Goal: Task Accomplishment & Management: Manage account settings

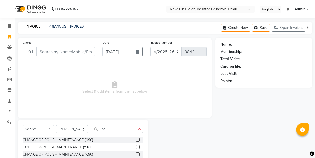
select select "6211"
select select "service"
select select "45622"
click at [140, 128] on icon "button" at bounding box center [139, 129] width 3 height 4
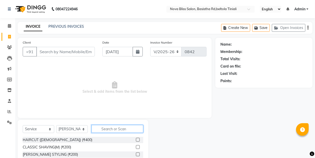
click at [110, 128] on input "text" at bounding box center [118, 129] width 52 height 8
click at [9, 25] on icon at bounding box center [9, 26] width 3 height 4
click at [39, 24] on link "INVOICE" at bounding box center [33, 26] width 19 height 9
drag, startPoint x: 8, startPoint y: 123, endPoint x: 186, endPoint y: 22, distance: 204.5
click at [9, 123] on icon at bounding box center [9, 123] width 5 height 4
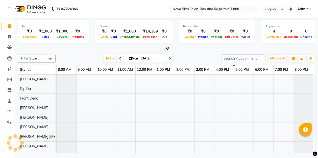
select select "en"
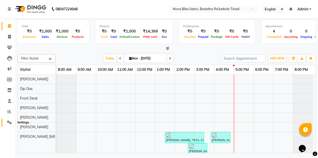
click at [11, 122] on icon at bounding box center [9, 123] width 5 height 4
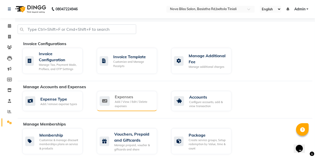
click at [142, 101] on div "Add / View / Edit / Delete expenses" at bounding box center [134, 104] width 38 height 8
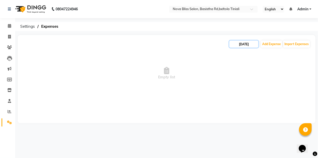
click at [244, 45] on input "[DATE]" at bounding box center [243, 44] width 29 height 7
select select "9"
select select "2025"
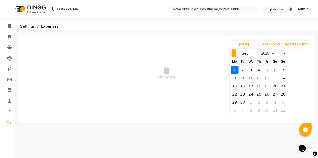
click at [232, 53] on button "Previous month" at bounding box center [233, 53] width 4 height 8
select select "8"
click at [283, 102] on div "31" at bounding box center [283, 102] width 8 height 8
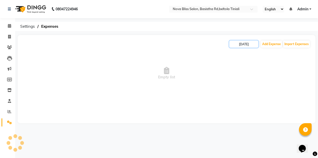
type input "[DATE]"
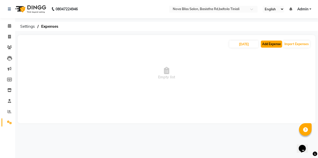
click at [272, 44] on button "Add Expense" at bounding box center [271, 44] width 21 height 7
select select "1"
select select "5200"
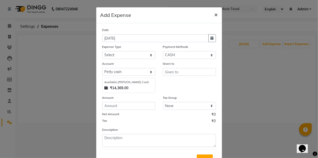
click at [214, 14] on span "×" at bounding box center [216, 15] width 4 height 8
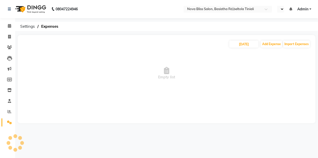
select select "en"
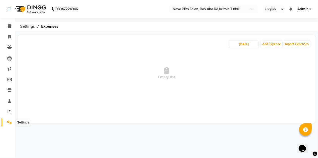
click at [10, 124] on icon at bounding box center [9, 123] width 5 height 4
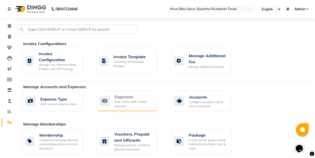
click at [122, 102] on div "Add / View / Edit / Delete expenses" at bounding box center [134, 104] width 38 height 8
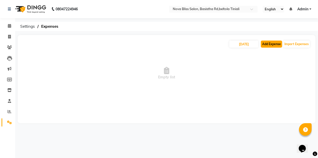
click at [269, 44] on button "Add Expense" at bounding box center [271, 44] width 21 height 7
select select "1"
select select "5200"
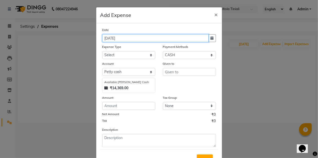
click at [113, 37] on input "[DATE]" at bounding box center [155, 38] width 106 height 8
click at [105, 38] on input "[DATE]" at bounding box center [155, 38] width 106 height 8
type input "[DATE]"
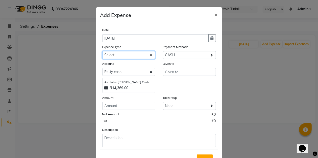
click at [113, 55] on select "Select AC repeair Advance Salary BEAUY ZONE biolume product cash return to clie…" at bounding box center [128, 55] width 53 height 8
select select "14203"
click at [102, 51] on select "Select AC repeair Advance Salary BEAUY ZONE biolume product cash return to clie…" at bounding box center [128, 55] width 53 height 8
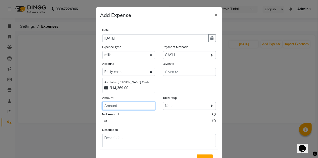
click at [123, 104] on input "number" at bounding box center [128, 106] width 53 height 8
type input "80"
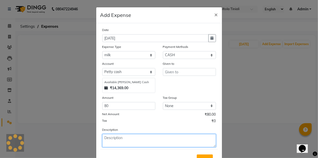
click at [129, 142] on textarea at bounding box center [159, 140] width 114 height 13
type textarea "milk,oil"
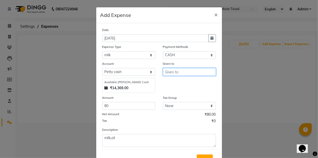
click at [171, 72] on input "text" at bounding box center [189, 72] width 53 height 8
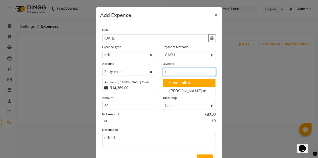
click at [177, 81] on ngb-highlight "L una ka l ita" at bounding box center [179, 82] width 21 height 5
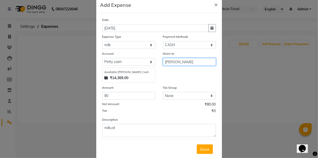
scroll to position [21, 0]
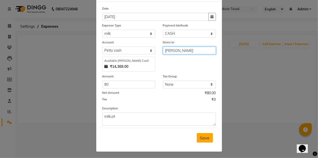
type input "[PERSON_NAME]"
click at [202, 138] on span "Save" at bounding box center [205, 138] width 10 height 5
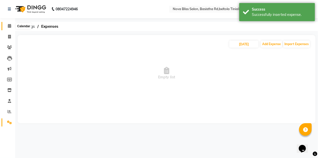
click at [9, 27] on icon at bounding box center [9, 26] width 3 height 4
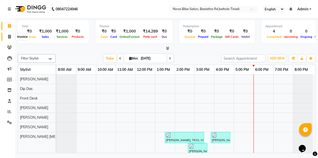
click at [9, 36] on icon at bounding box center [9, 37] width 3 height 4
select select "service"
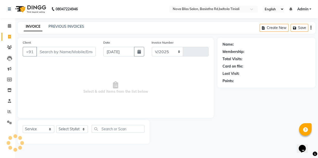
select select "6211"
type input "0842"
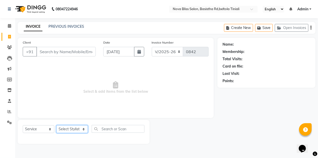
click at [73, 129] on select "Select Stylist [PERSON_NAME] [PERSON_NAME] [PERSON_NAME] Dip [PERSON_NAME] jara…" at bounding box center [72, 129] width 32 height 8
select select "45622"
click at [56, 125] on select "Select Stylist [PERSON_NAME] [PERSON_NAME] [PERSON_NAME] Dip [PERSON_NAME] jara…" at bounding box center [72, 129] width 32 height 8
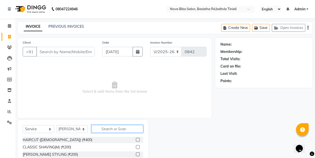
click at [102, 127] on input "text" at bounding box center [118, 129] width 52 height 8
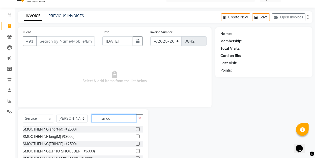
scroll to position [37, 0]
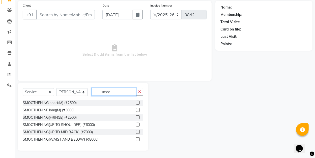
type input "smoo"
click at [138, 131] on label at bounding box center [138, 132] width 4 height 4
click at [138, 131] on input "checkbox" at bounding box center [137, 132] width 3 height 3
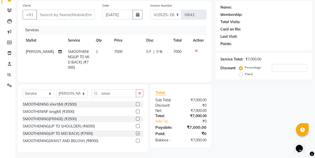
checkbox input "false"
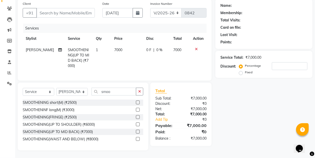
scroll to position [41, 0]
click at [152, 47] on div "0 F | 0 %" at bounding box center [157, 49] width 21 height 5
select select "45622"
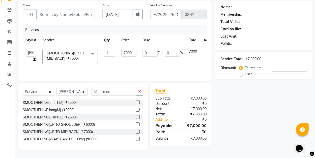
scroll to position [37, 0]
click at [169, 52] on input "0" at bounding box center [172, 53] width 15 height 8
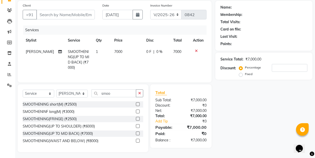
click at [163, 71] on div "Services Stylist Service Qty Price Disc Total Action [PERSON_NAME] SMOOTHENING(…" at bounding box center [115, 51] width 184 height 52
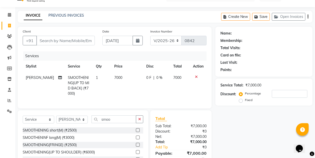
scroll to position [4, 0]
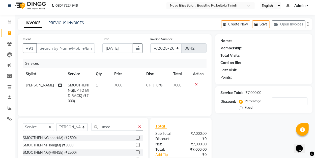
click at [107, 5] on nav "08047224946 Select Location × Nova Bliss Salon, Basistha Rd,beltola Tiniali Eng…" at bounding box center [157, 5] width 315 height 18
click at [76, 46] on input "Client" at bounding box center [65, 48] width 59 height 10
type input "S"
type input "0"
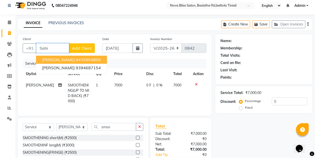
click at [85, 59] on ngb-highlight "9435954850" at bounding box center [88, 59] width 25 height 5
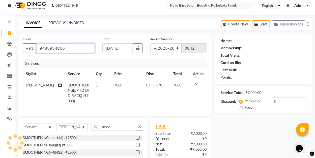
type input "9435954850"
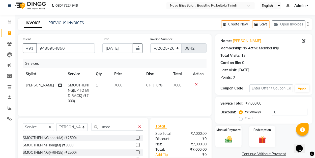
click at [157, 86] on span "0 %" at bounding box center [160, 85] width 6 height 5
select select "45622"
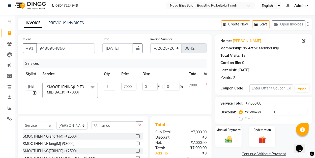
scroll to position [0, 10]
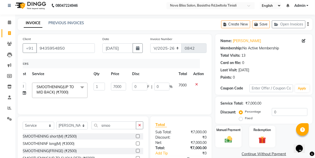
click at [196, 84] on icon at bounding box center [196, 85] width 3 height 4
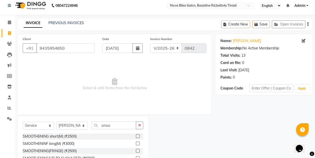
scroll to position [0, 0]
click at [112, 125] on input "smoo" at bounding box center [114, 126] width 45 height 8
type input "s"
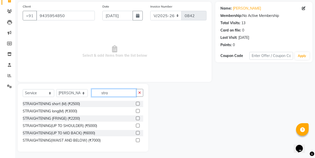
scroll to position [37, 0]
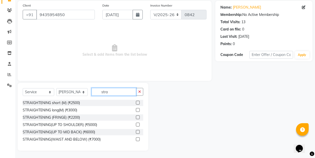
type input "stra"
click at [138, 133] on label at bounding box center [138, 132] width 4 height 4
click at [138, 133] on input "checkbox" at bounding box center [137, 132] width 3 height 3
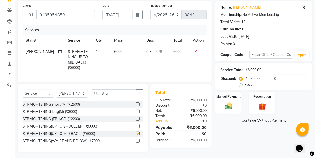
checkbox input "false"
click at [157, 49] on span "0 %" at bounding box center [160, 51] width 6 height 5
select select "45622"
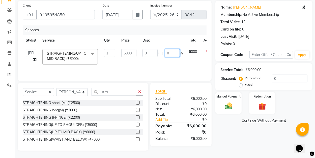
click at [169, 53] on input "0" at bounding box center [172, 53] width 15 height 8
type input "35"
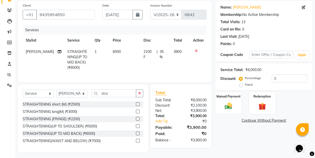
click at [176, 66] on tr "[PERSON_NAME] STRAIGHTENING(UP TO MID BACK) (₹6000) 1 6000 2100 F | 35 % 3900" at bounding box center [115, 59] width 184 height 27
click at [140, 95] on icon "button" at bounding box center [139, 94] width 3 height 4
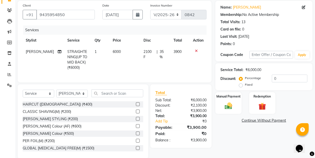
click at [137, 106] on label at bounding box center [138, 104] width 4 height 4
click at [137, 106] on input "checkbox" at bounding box center [137, 104] width 3 height 3
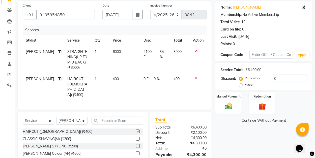
checkbox input "false"
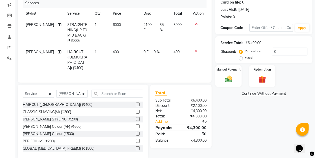
scroll to position [64, 0]
click at [154, 51] on span "0 %" at bounding box center [157, 51] width 6 height 5
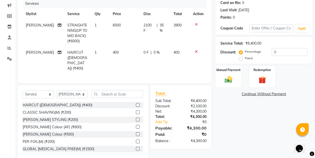
select select "45622"
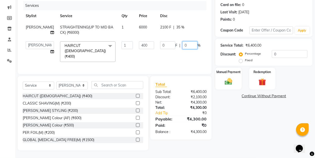
click at [182, 48] on input "0" at bounding box center [189, 45] width 15 height 8
type input "25"
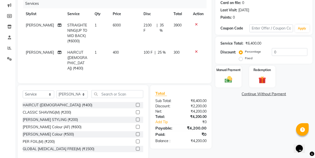
click at [168, 56] on td "100 F | 25 %" at bounding box center [156, 60] width 30 height 27
select select "45622"
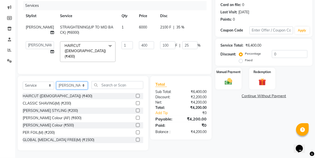
click at [75, 86] on select "Select Stylist [PERSON_NAME] [PERSON_NAME] [PERSON_NAME] Dip [PERSON_NAME] jara…" at bounding box center [72, 86] width 32 height 8
select select "70880"
click at [56, 82] on select "Select Stylist [PERSON_NAME] [PERSON_NAME] [PERSON_NAME] Dip [PERSON_NAME] jara…" at bounding box center [72, 86] width 32 height 8
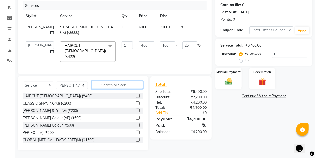
click at [110, 86] on input "text" at bounding box center [118, 85] width 52 height 8
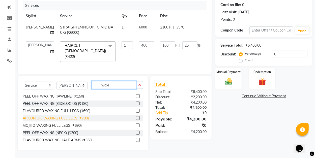
scroll to position [118, 0]
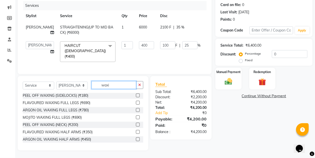
type input "waxi"
click at [136, 110] on label at bounding box center [138, 110] width 4 height 4
click at [136, 110] on input "checkbox" at bounding box center [137, 110] width 3 height 3
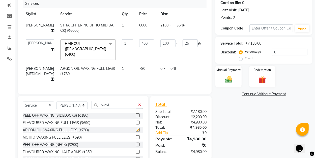
checkbox input "false"
click at [158, 63] on td "0 F | 0 %" at bounding box center [181, 74] width 46 height 22
select select "70880"
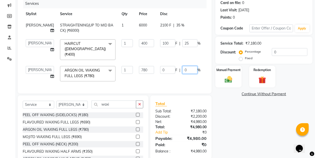
click at [182, 69] on input "0" at bounding box center [189, 70] width 15 height 8
type input "25"
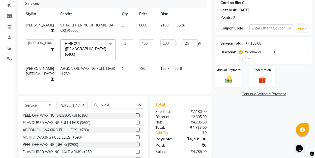
click at [168, 77] on div "Services Stylist Service Qty Price Disc Total Action [PERSON_NAME] STRAIGHTENIN…" at bounding box center [115, 44] width 184 height 90
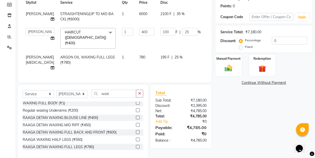
scroll to position [190, 0]
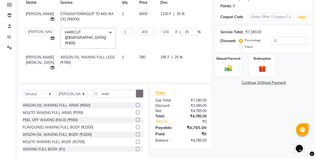
click at [139, 92] on icon "button" at bounding box center [139, 94] width 3 height 4
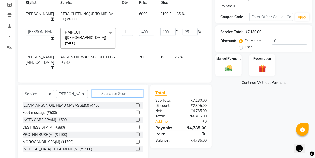
click at [122, 90] on input "text" at bounding box center [118, 94] width 52 height 8
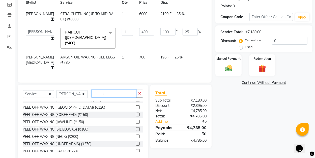
scroll to position [8, 0]
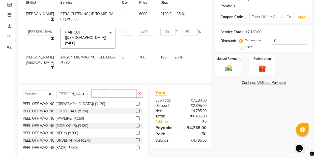
type input "peel"
click at [136, 139] on label at bounding box center [138, 141] width 4 height 4
click at [136, 139] on input "checkbox" at bounding box center [137, 140] width 3 height 3
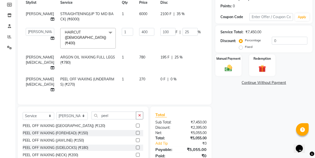
checkbox input "false"
click at [171, 77] on span "0 %" at bounding box center [174, 79] width 6 height 5
select select "70880"
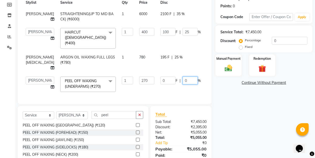
click at [183, 77] on input "0" at bounding box center [190, 81] width 15 height 8
type input "25"
click at [170, 75] on td "0 F | 25 %" at bounding box center [181, 84] width 46 height 21
select select "70880"
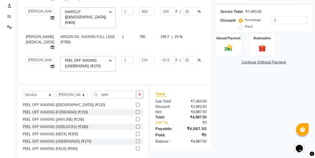
scroll to position [96, 0]
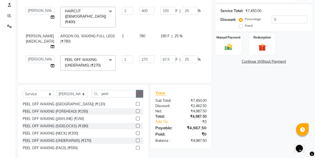
click at [139, 92] on icon "button" at bounding box center [139, 94] width 3 height 4
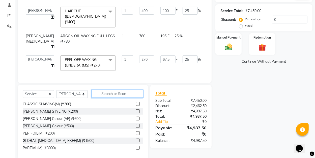
click at [101, 90] on input "text" at bounding box center [118, 94] width 52 height 8
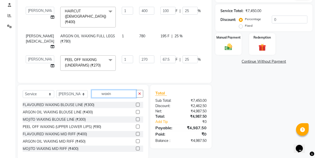
type input "waxin"
click at [136, 103] on label at bounding box center [138, 105] width 4 height 4
click at [136, 103] on input "checkbox" at bounding box center [137, 104] width 3 height 3
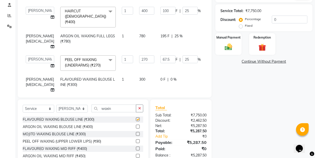
checkbox input "false"
click at [171, 77] on span "0 %" at bounding box center [174, 79] width 6 height 5
select select "70880"
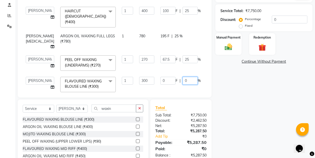
click at [183, 77] on input "0" at bounding box center [190, 81] width 15 height 8
type input "25"
click at [167, 81] on div "Services Stylist Service Qty Price Disc Total Action [PERSON_NAME] STRAIGHTENIN…" at bounding box center [115, 29] width 184 height 126
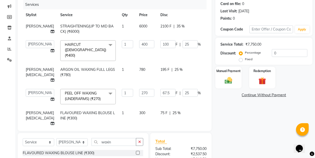
scroll to position [62, 0]
click at [236, 127] on div "Name: [PERSON_NAME] Membership: No Active Membership Total Visits: 13 Card on f…" at bounding box center [266, 92] width 101 height 232
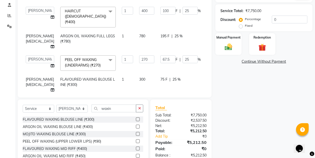
scroll to position [96, 0]
click at [230, 49] on img at bounding box center [228, 47] width 13 height 9
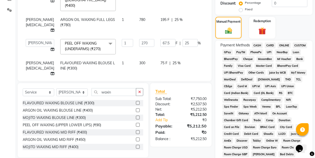
scroll to position [113, 0]
click at [228, 51] on span "GPay" at bounding box center [228, 52] width 10 height 6
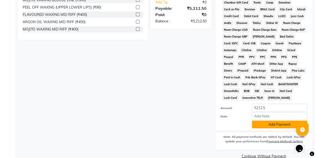
scroll to position [231, 0]
click at [276, 125] on button "Add Payment" at bounding box center [280, 125] width 56 height 8
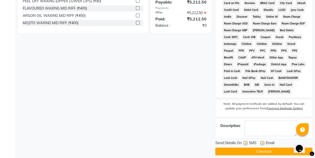
scroll to position [243, 0]
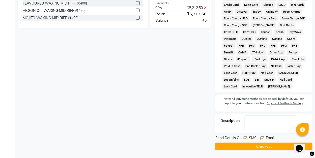
click at [268, 146] on button "Checkout" at bounding box center [264, 147] width 97 height 8
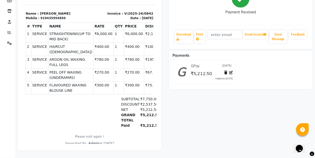
scroll to position [7, 0]
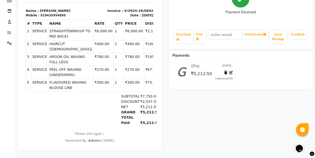
drag, startPoint x: 151, startPoint y: 129, endPoint x: 178, endPoint y: 101, distance: 39.3
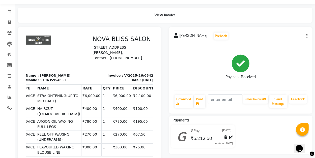
scroll to position [14, 0]
click at [9, 21] on icon at bounding box center [9, 23] width 3 height 4
select select "service"
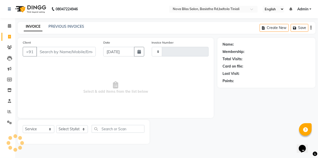
type input "0843"
select select "6211"
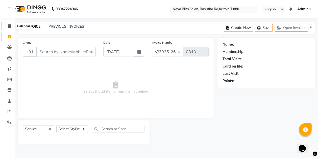
click at [9, 25] on icon at bounding box center [9, 26] width 3 height 4
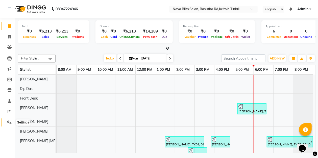
click at [10, 122] on icon at bounding box center [9, 123] width 5 height 4
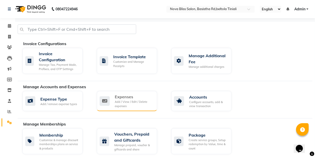
click at [122, 103] on div "Add / View / Edit / Delete expenses" at bounding box center [134, 104] width 38 height 8
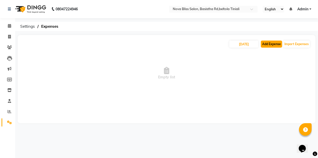
click at [272, 45] on button "Add Expense" at bounding box center [271, 44] width 21 height 7
select select "1"
select select "5200"
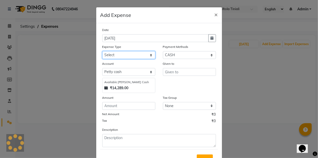
click at [118, 55] on select "Select AC repeair Advance Salary BEAUY ZONE biolume product cash return to clie…" at bounding box center [128, 55] width 53 height 8
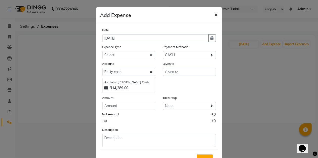
click at [217, 14] on button "×" at bounding box center [216, 14] width 12 height 14
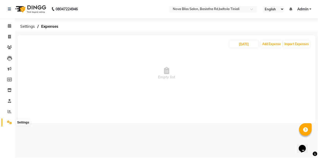
click at [10, 122] on icon at bounding box center [9, 123] width 5 height 4
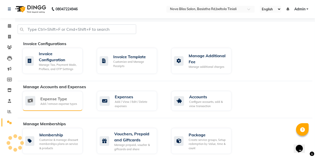
click at [48, 96] on div "Expense Type" at bounding box center [58, 99] width 37 height 6
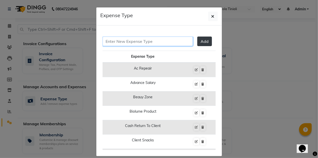
click at [135, 40] on input "text" at bounding box center [147, 42] width 90 height 10
type input "uniform"
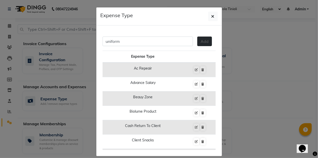
click at [203, 41] on span "Add" at bounding box center [204, 41] width 8 height 5
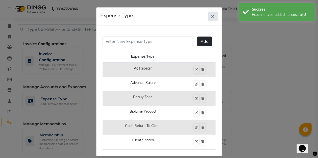
click at [212, 16] on icon "button" at bounding box center [212, 16] width 3 height 4
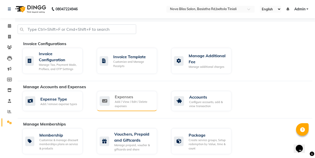
click at [130, 97] on div "Expenses" at bounding box center [134, 97] width 38 height 6
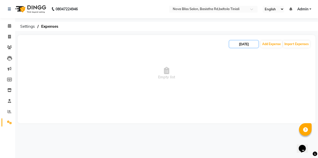
click at [248, 45] on input "[DATE]" at bounding box center [243, 44] width 29 height 7
select select "9"
select select "2025"
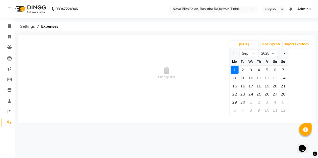
click at [199, 54] on span "Empty list" at bounding box center [166, 73] width 287 height 50
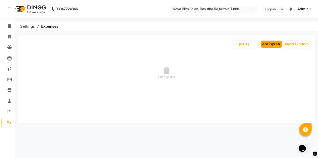
click at [278, 45] on button "Add Expense" at bounding box center [271, 44] width 21 height 7
select select "1"
select select "5200"
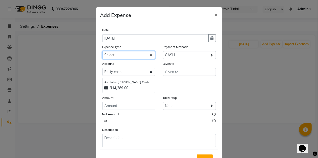
click at [118, 56] on select "Select AC repeair Advance Salary BEAUY ZONE biolume product cash return to clie…" at bounding box center [128, 55] width 53 height 8
select select "24482"
click at [102, 51] on select "Select AC repeair Advance Salary BEAUY ZONE biolume product cash return to clie…" at bounding box center [128, 55] width 53 height 8
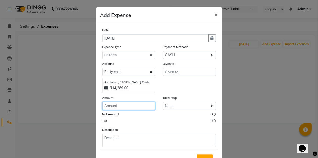
click at [122, 107] on input "number" at bounding box center [128, 106] width 53 height 8
type input "1040"
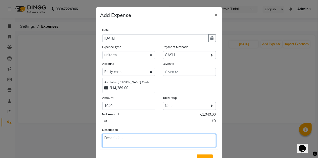
click at [141, 137] on textarea at bounding box center [159, 140] width 114 height 13
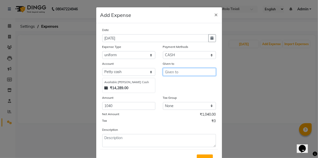
click at [173, 72] on input "text" at bounding box center [189, 72] width 53 height 8
click at [176, 82] on ngb-highlight "B [PERSON_NAME]" at bounding box center [184, 82] width 30 height 5
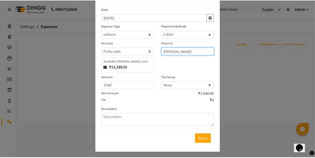
scroll to position [21, 0]
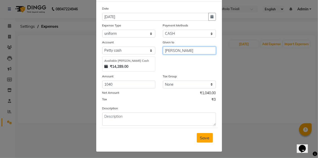
type input "[PERSON_NAME]"
click at [204, 138] on span "Save" at bounding box center [205, 138] width 10 height 5
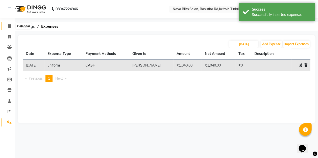
click at [9, 27] on icon at bounding box center [9, 26] width 3 height 4
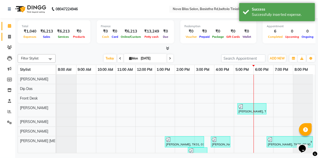
click at [9, 37] on icon at bounding box center [9, 37] width 3 height 4
select select "service"
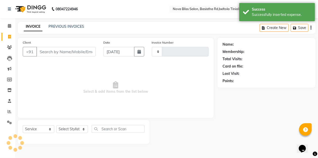
type input "0843"
select select "6211"
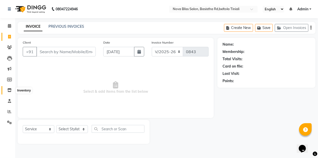
click at [10, 89] on icon at bounding box center [9, 90] width 4 height 4
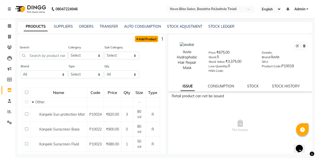
click at [150, 38] on link "Add Product" at bounding box center [146, 39] width 23 height 6
select select "true"
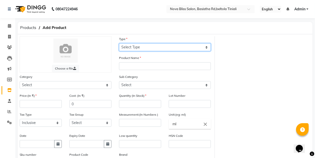
click at [140, 50] on select "Select Type Both Retail Consumable" at bounding box center [165, 47] width 92 height 8
select select "R"
click at [119, 43] on select "Select Type Both Retail Consumable" at bounding box center [165, 47] width 92 height 8
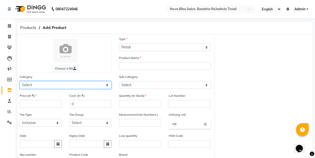
click at [74, 86] on select "Select Hair Skin Makeup Personal Care Appliances [PERSON_NAME] Waxing Disposabl…" at bounding box center [66, 85] width 92 height 8
select select "1002401100"
click at [20, 81] on select "Select Hair Skin Makeup Personal Care Appliances [PERSON_NAME] Waxing Disposabl…" at bounding box center [66, 85] width 92 height 8
click at [103, 87] on select "Select Hair Skin Makeup Personal Care Appliances [PERSON_NAME] Waxing Disposabl…" at bounding box center [66, 85] width 92 height 8
click at [20, 81] on select "Select Hair Skin Makeup Personal Care Appliances [PERSON_NAME] Waxing Disposabl…" at bounding box center [66, 85] width 92 height 8
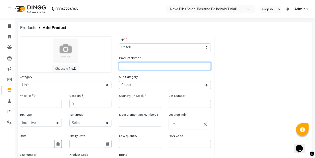
click at [134, 68] on input "text" at bounding box center [165, 66] width 92 height 8
type input "Wella Nutri-Enrich"
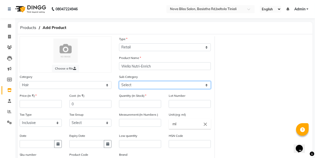
click at [150, 84] on select "Select Shampoo Conditioner Cream Mask Oil Serum Color Appliances Treatment Styl…" at bounding box center [165, 85] width 92 height 8
select select "1002401101"
click at [119, 81] on select "Select Shampoo Conditioner Cream Mask Oil Serum Color Appliances Treatment Styl…" at bounding box center [165, 85] width 92 height 8
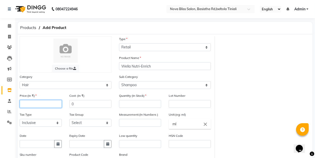
click at [56, 107] on input "number" at bounding box center [41, 104] width 42 height 8
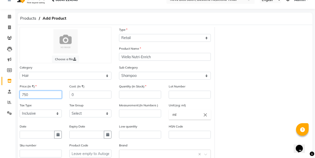
scroll to position [17, 0]
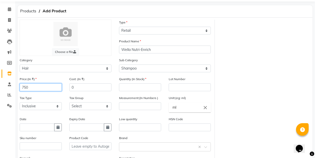
type input "750"
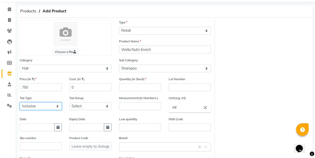
click at [57, 105] on select "Select Inclusive Exclusive" at bounding box center [41, 106] width 42 height 8
select select "false"
click at [20, 102] on select "Select Inclusive Exclusive" at bounding box center [41, 106] width 42 height 8
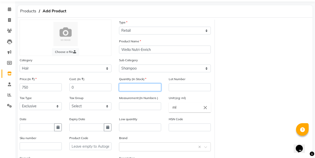
click at [148, 89] on input "number" at bounding box center [140, 88] width 42 height 8
type input "2"
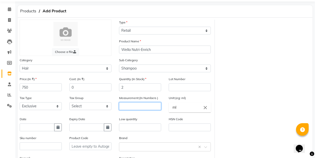
click at [141, 107] on input "number" at bounding box center [140, 106] width 42 height 8
type input "250"
click at [137, 113] on div "Measurement:(In Numbers ) 250" at bounding box center [140, 105] width 50 height 21
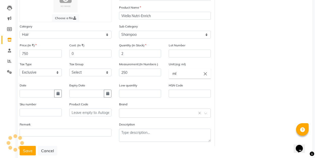
scroll to position [62, 0]
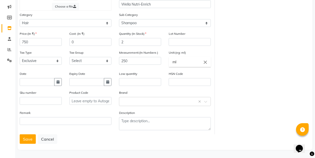
click at [27, 139] on button "Save" at bounding box center [28, 140] width 16 height 10
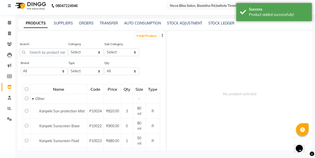
scroll to position [3, 0]
click at [142, 37] on link "Add Product" at bounding box center [146, 36] width 23 height 6
select select "true"
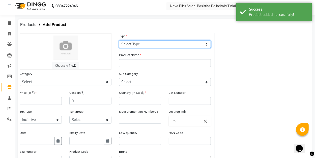
click at [149, 47] on select "Select Type Both Retail Consumable" at bounding box center [165, 44] width 92 height 8
select select "R"
click at [119, 40] on select "Select Type Both Retail Consumable" at bounding box center [165, 44] width 92 height 8
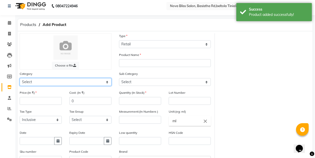
click at [74, 86] on select "Select Hair Skin Makeup Personal Care Appliances [PERSON_NAME] Waxing Disposabl…" at bounding box center [66, 82] width 92 height 8
select select "1002401100"
click at [20, 78] on select "Select Hair Skin Makeup Personal Care Appliances [PERSON_NAME] Waxing Disposabl…" at bounding box center [66, 82] width 92 height 8
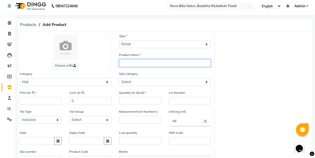
click at [151, 65] on input "text" at bounding box center [165, 63] width 92 height 8
type input "Wella Nutri-Enrich mask"
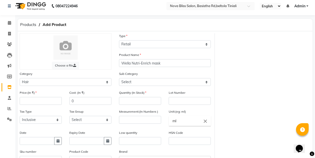
click at [154, 87] on div "Sub Category Select Shampoo Conditioner Cream Mask Oil Serum Color Appliances T…" at bounding box center [164, 80] width 99 height 19
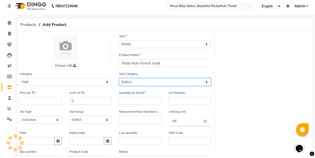
click at [153, 83] on select "Select Shampoo Conditioner Cream Mask Oil Serum Color Appliances Treatment Styl…" at bounding box center [165, 82] width 92 height 8
select select "1002401104"
click at [119, 78] on select "Select Shampoo Conditioner Cream Mask Oil Serum Color Appliances Treatment Styl…" at bounding box center [165, 82] width 92 height 8
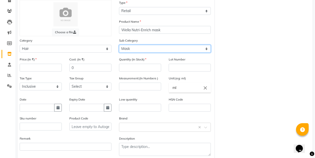
scroll to position [37, 0]
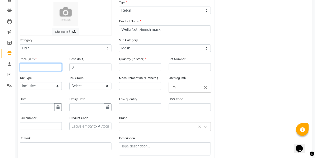
click at [45, 71] on input "number" at bounding box center [41, 67] width 42 height 8
type input "900"
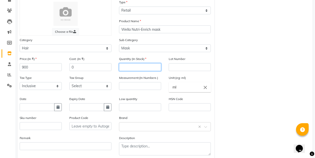
click at [140, 69] on input "number" at bounding box center [140, 67] width 42 height 8
type input "2"
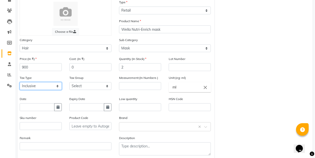
click at [48, 89] on select "Select Inclusive Exclusive" at bounding box center [41, 86] width 42 height 8
select select "false"
click at [20, 82] on select "Select Inclusive Exclusive" at bounding box center [41, 86] width 42 height 8
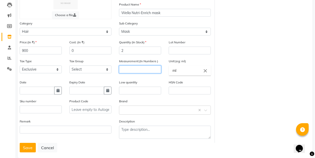
click at [135, 73] on input "number" at bounding box center [140, 70] width 42 height 8
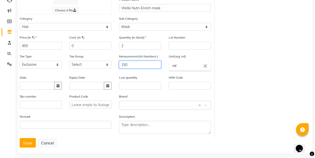
scroll to position [62, 0]
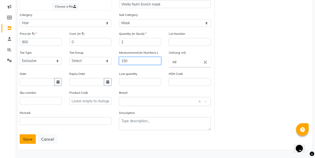
type input "150"
click at [30, 139] on button "Save" at bounding box center [28, 140] width 16 height 10
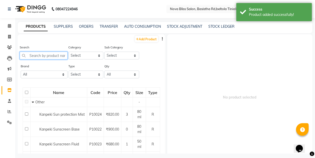
click at [58, 57] on input "text" at bounding box center [44, 56] width 48 height 8
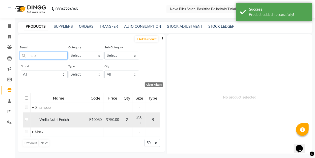
type input "nutr"
drag, startPoint x: 25, startPoint y: 119, endPoint x: 83, endPoint y: 103, distance: 59.8
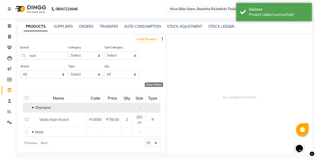
click at [25, 119] on input "checkbox" at bounding box center [26, 119] width 3 height 3
checkbox input "true"
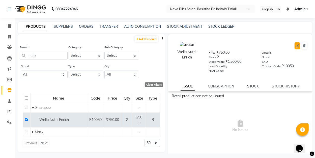
click at [296, 47] on icon at bounding box center [297, 45] width 3 height 3
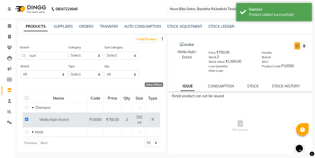
select select "R"
select select "1002401100"
select select "1002401101"
select select "false"
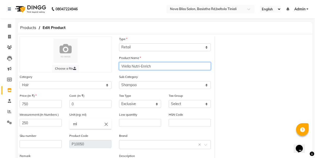
click at [160, 67] on input "Wella Nutri-Enrich" at bounding box center [165, 66] width 92 height 8
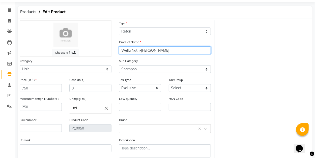
scroll to position [43, 0]
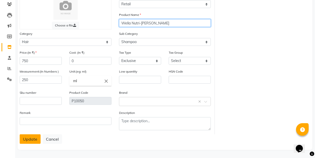
type input "Wella Nutri-[PERSON_NAME]"
click at [27, 141] on button "Update" at bounding box center [30, 140] width 21 height 10
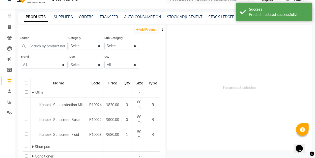
scroll to position [3, 0]
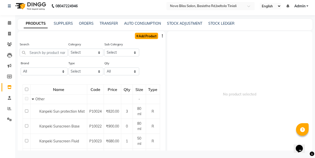
click at [139, 36] on link "Add Product" at bounding box center [146, 36] width 23 height 6
select select "true"
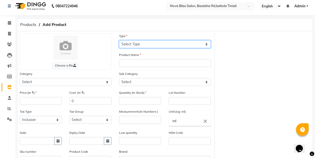
click at [139, 43] on select "Select Type Both Retail Consumable" at bounding box center [165, 44] width 92 height 8
select select "R"
click at [119, 40] on select "Select Type Both Retail Consumable" at bounding box center [165, 44] width 92 height 8
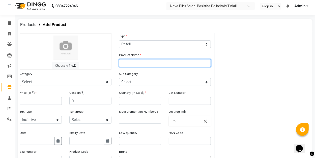
click at [145, 64] on input "text" at bounding box center [165, 63] width 92 height 8
type input "Wella Oil Reflection Shampoo"
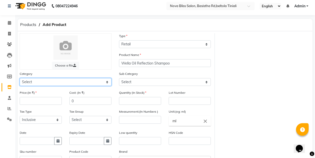
click at [109, 81] on select "Select Hair Skin Makeup Personal Care Appliances [PERSON_NAME] Waxing Disposabl…" at bounding box center [66, 82] width 92 height 8
select select "1002401100"
click at [20, 78] on select "Select Hair Skin Makeup Personal Care Appliances [PERSON_NAME] Waxing Disposabl…" at bounding box center [66, 82] width 92 height 8
click at [137, 88] on div "Sub Category Select Shampoo Conditioner Cream Mask Oil Serum Color Appliances T…" at bounding box center [164, 80] width 99 height 19
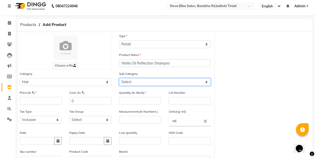
click at [138, 86] on select "Select Shampoo Conditioner Cream Mask Oil Serum Color Appliances Treatment Styl…" at bounding box center [165, 82] width 92 height 8
select select "1002401101"
click at [119, 78] on select "Select Shampoo Conditioner Cream Mask Oil Serum Color Appliances Treatment Styl…" at bounding box center [165, 82] width 92 height 8
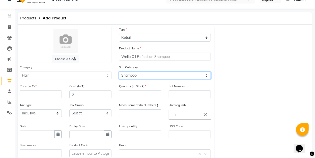
scroll to position [20, 0]
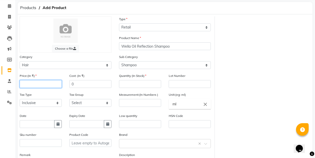
click at [48, 85] on input "number" at bounding box center [41, 84] width 42 height 8
type input "1250"
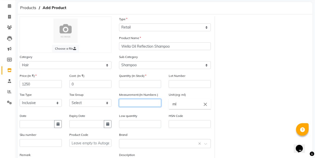
click at [140, 104] on input "number" at bounding box center [140, 103] width 42 height 8
type input "250"
click at [112, 95] on div "Tax Group Select GST" at bounding box center [91, 101] width 50 height 19
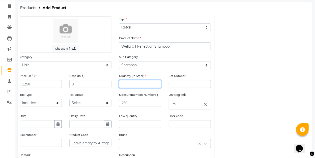
click at [132, 84] on input "number" at bounding box center [140, 84] width 42 height 8
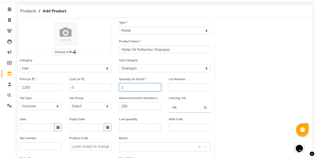
scroll to position [62, 0]
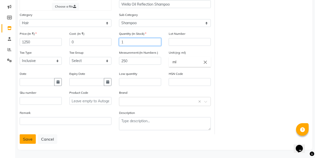
type input "1"
click at [25, 140] on button "Save" at bounding box center [28, 140] width 16 height 10
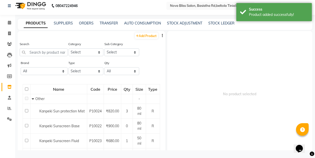
scroll to position [3, 0]
click at [148, 36] on link "Add Product" at bounding box center [146, 36] width 23 height 6
select select "true"
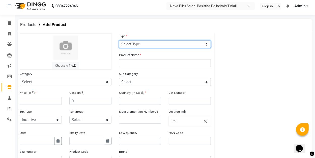
click at [146, 40] on select "Select Type Both Retail Consumable" at bounding box center [165, 44] width 92 height 8
select select "R"
click at [119, 40] on select "Select Type Both Retail Consumable" at bounding box center [165, 44] width 92 height 8
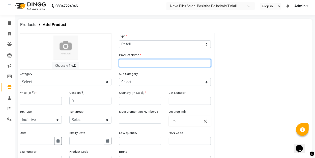
click at [134, 62] on input "text" at bounding box center [165, 63] width 92 height 8
type input "Wella oil Reflection Mask"
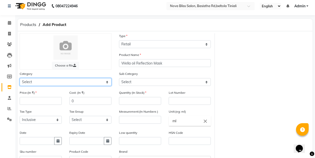
click at [106, 84] on select "Select Hair Skin Makeup Personal Care Appliances [PERSON_NAME] Waxing Disposabl…" at bounding box center [66, 82] width 92 height 8
select select "1002401100"
click at [20, 78] on select "Select Hair Skin Makeup Personal Care Appliances [PERSON_NAME] Waxing Disposabl…" at bounding box center [66, 82] width 92 height 8
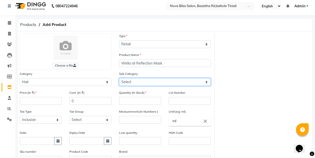
drag, startPoint x: 134, startPoint y: 82, endPoint x: 136, endPoint y: 79, distance: 4.0
click at [134, 82] on select "Select Shampoo Conditioner Cream Mask Oil Serum Color Appliances Treatment Styl…" at bounding box center [165, 82] width 92 height 8
select select "1002401104"
click at [119, 78] on select "Select Shampoo Conditioner Cream Mask Oil Serum Color Appliances Treatment Styl…" at bounding box center [165, 82] width 92 height 8
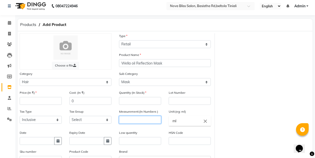
click at [138, 120] on input "number" at bounding box center [140, 120] width 42 height 8
type input "150"
click at [125, 107] on div "Quantity (In Stock)" at bounding box center [140, 99] width 50 height 19
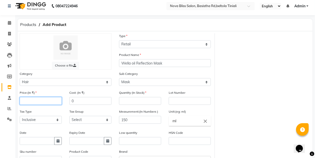
click at [55, 100] on input "number" at bounding box center [41, 101] width 42 height 8
type input "1400"
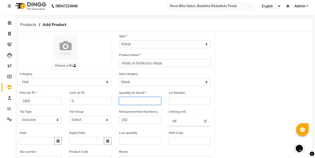
click at [144, 102] on input "number" at bounding box center [140, 101] width 42 height 8
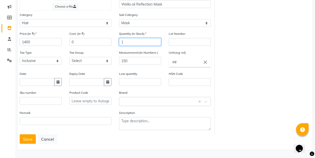
scroll to position [62, 0]
type input "1"
click at [30, 139] on button "Save" at bounding box center [28, 140] width 16 height 10
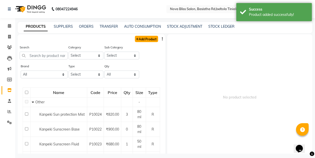
click at [139, 41] on link "Add Product" at bounding box center [146, 39] width 23 height 6
select select "true"
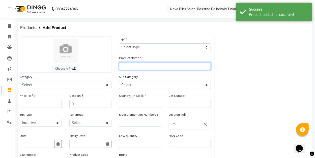
click at [133, 65] on input "text" at bounding box center [165, 66] width 92 height 8
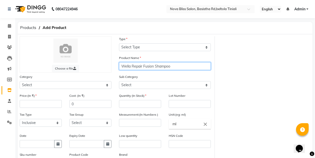
type input "Wella Repair Fusion Shampoo"
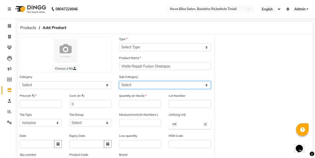
click at [146, 86] on select "Select" at bounding box center [165, 85] width 92 height 8
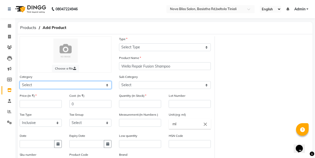
click at [107, 85] on select "Select Hair Skin Makeup Personal Care Appliances [PERSON_NAME] Waxing Disposabl…" at bounding box center [66, 85] width 92 height 8
select select "1002401100"
click at [20, 81] on select "Select Hair Skin Makeup Personal Care Appliances [PERSON_NAME] Waxing Disposabl…" at bounding box center [66, 85] width 92 height 8
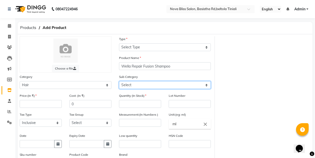
click at [136, 88] on select "Select Shampoo Conditioner Cream Mask Oil Serum Color Appliances Treatment Styl…" at bounding box center [165, 85] width 92 height 8
select select "1002401101"
click at [119, 81] on select "Select Shampoo Conditioner Cream Mask Oil Serum Color Appliances Treatment Styl…" at bounding box center [165, 85] width 92 height 8
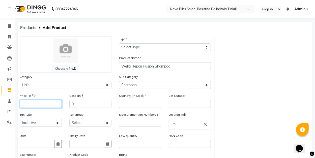
click at [46, 105] on input "number" at bounding box center [41, 104] width 42 height 8
type input "1200"
click at [127, 105] on input "number" at bounding box center [140, 104] width 42 height 8
type input "1"
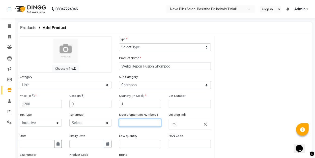
click at [131, 124] on input "number" at bounding box center [140, 123] width 42 height 8
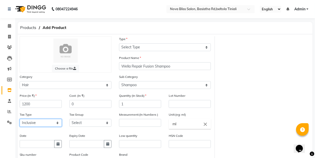
click at [60, 122] on select "Select Inclusive Exclusive" at bounding box center [41, 123] width 42 height 8
select select "false"
click at [20, 119] on select "Select Inclusive Exclusive" at bounding box center [41, 123] width 42 height 8
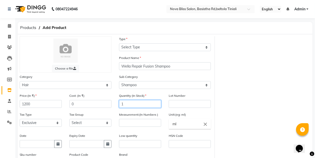
click at [128, 106] on input "1" at bounding box center [140, 104] width 42 height 8
type input "2"
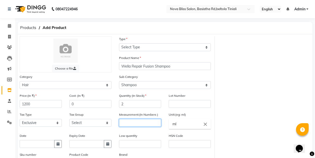
click at [133, 124] on input "number" at bounding box center [140, 123] width 42 height 8
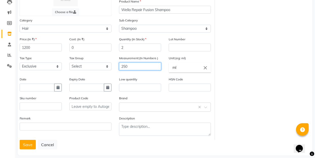
scroll to position [62, 0]
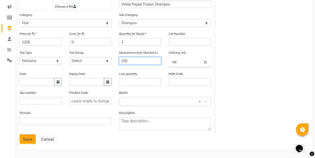
type input "250"
click at [29, 139] on button "Save" at bounding box center [28, 140] width 16 height 10
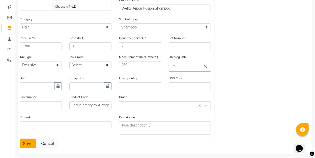
click at [28, 143] on button "Save" at bounding box center [28, 144] width 16 height 10
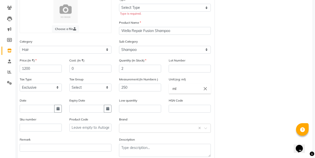
scroll to position [12, 0]
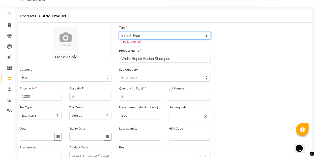
click at [142, 36] on select "Select Type Both Retail Consumable" at bounding box center [165, 36] width 92 height 8
select select "R"
click at [119, 32] on select "Select Type Both Retail Consumable" at bounding box center [165, 36] width 92 height 8
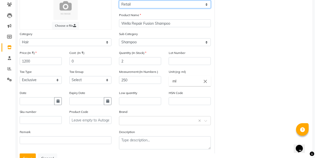
scroll to position [62, 0]
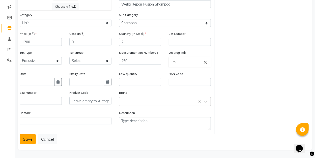
click at [26, 135] on button "Save" at bounding box center [28, 140] width 16 height 10
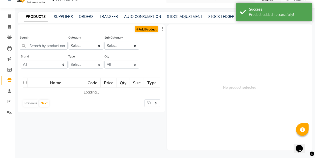
scroll to position [3, 0]
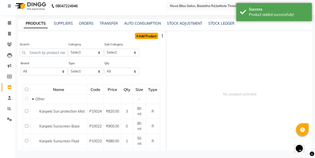
click at [149, 36] on link "Add Product" at bounding box center [146, 36] width 23 height 6
select select "true"
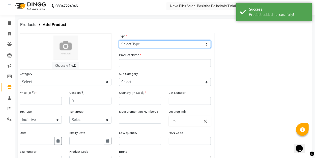
click at [159, 43] on select "Select Type Both Retail Consumable" at bounding box center [165, 44] width 92 height 8
select select "R"
click at [119, 40] on select "Select Type Both Retail Consumable" at bounding box center [165, 44] width 92 height 8
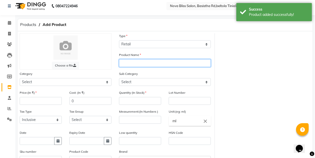
click at [159, 61] on input "text" at bounding box center [165, 63] width 92 height 8
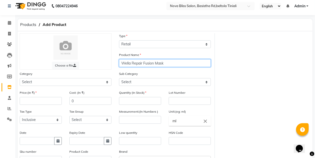
type input "Wella Repair Fusion Mask"
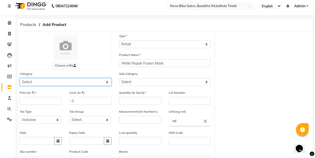
click at [66, 82] on select "Select Hair Skin Makeup Personal Care Appliances [PERSON_NAME] Waxing Disposabl…" at bounding box center [66, 82] width 92 height 8
select select "1002401100"
click at [20, 78] on select "Select Hair Skin Makeup Personal Care Appliances [PERSON_NAME] Waxing Disposabl…" at bounding box center [66, 82] width 92 height 8
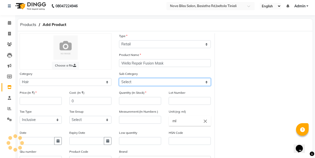
drag, startPoint x: 135, startPoint y: 85, endPoint x: 137, endPoint y: 81, distance: 4.2
click at [135, 85] on select "Select" at bounding box center [165, 82] width 92 height 8
select select "1002401104"
click at [119, 78] on select "Select Shampoo Conditioner Cream Mask Oil Serum Color Appliances Treatment Styl…" at bounding box center [165, 82] width 92 height 8
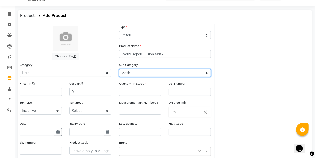
scroll to position [20, 0]
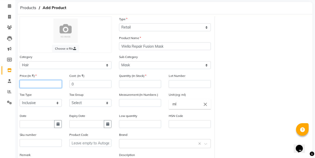
click at [30, 81] on input "number" at bounding box center [41, 84] width 42 height 8
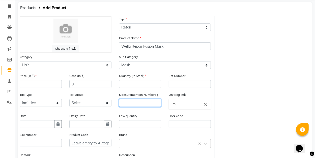
click at [133, 106] on input "number" at bounding box center [140, 103] width 42 height 8
type input "150"
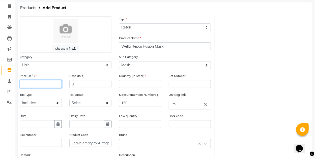
click at [42, 86] on input "number" at bounding box center [41, 84] width 42 height 8
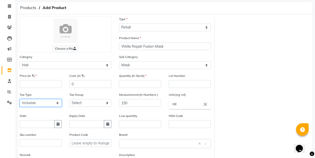
drag, startPoint x: 47, startPoint y: 103, endPoint x: 44, endPoint y: 96, distance: 7.6
click at [47, 103] on select "Select Inclusive Exclusive" at bounding box center [41, 103] width 42 height 8
select select "false"
click at [20, 99] on select "Select Inclusive Exclusive" at bounding box center [41, 103] width 42 height 8
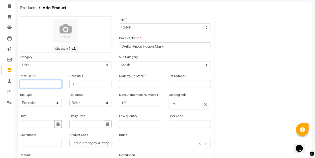
click at [31, 83] on input "number" at bounding box center [41, 84] width 42 height 8
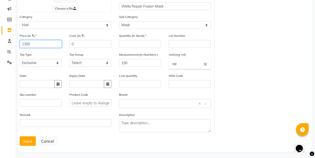
scroll to position [62, 0]
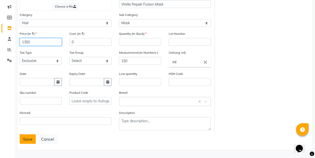
type input "1350"
click at [29, 138] on button "Save" at bounding box center [28, 140] width 16 height 10
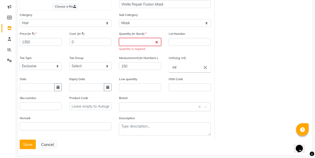
click at [136, 42] on input "number" at bounding box center [140, 42] width 42 height 8
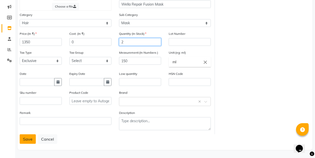
type input "2"
click at [28, 140] on button "Save" at bounding box center [28, 140] width 16 height 10
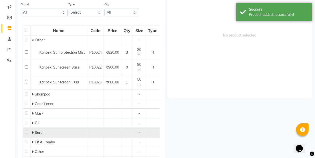
scroll to position [3, 0]
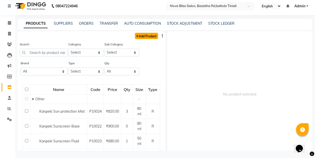
click at [149, 38] on link "Add Product" at bounding box center [146, 36] width 23 height 6
select select "true"
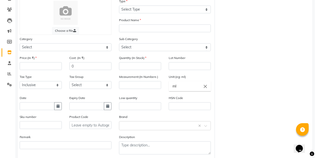
scroll to position [54, 0]
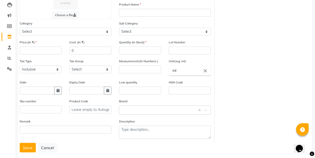
click at [144, 62] on label "Measurement:(In Numbers )" at bounding box center [138, 61] width 39 height 5
click at [143, 66] on input "number" at bounding box center [140, 70] width 42 height 8
type input "100"
click at [111, 58] on div "Cost: (In ₹) 0" at bounding box center [91, 49] width 50 height 19
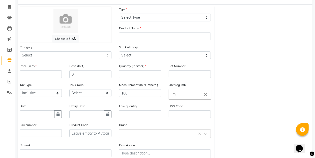
scroll to position [0, 0]
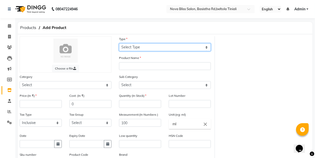
click at [139, 44] on select "Select Type Both Retail Consumable" at bounding box center [165, 47] width 92 height 8
select select "R"
click at [119, 43] on select "Select Type Both Retail Consumable" at bounding box center [165, 47] width 92 height 8
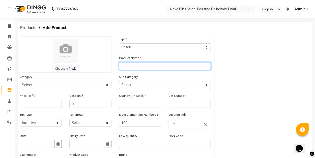
click at [142, 68] on input "text" at bounding box center [165, 66] width 92 height 8
click at [132, 66] on input "Oil Rwflection" at bounding box center [165, 66] width 92 height 8
click at [151, 68] on input "Oil Reflection" at bounding box center [165, 66] width 92 height 8
click at [120, 65] on input "Oil Reflection Serum" at bounding box center [165, 66] width 92 height 8
type input "Wella Oil Reflection Serum"
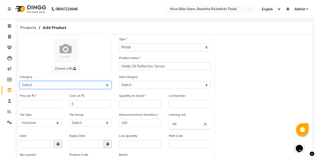
click at [97, 85] on select "Select Hair Skin Makeup Personal Care Appliances [PERSON_NAME] Waxing Disposabl…" at bounding box center [66, 85] width 92 height 8
select select "1002401100"
click at [20, 81] on select "Select Hair Skin Makeup Personal Care Appliances [PERSON_NAME] Waxing Disposabl…" at bounding box center [66, 85] width 92 height 8
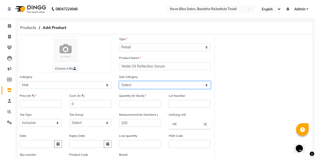
click at [140, 84] on select "Select Shampoo Conditioner Cream Mask Oil Serum Color Appliances Treatment Styl…" at bounding box center [165, 85] width 92 height 8
select select "1002401106"
click at [119, 81] on select "Select Shampoo Conditioner Cream Mask Oil Serum Color Appliances Treatment Styl…" at bounding box center [165, 85] width 92 height 8
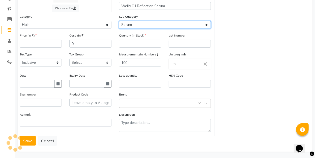
scroll to position [62, 0]
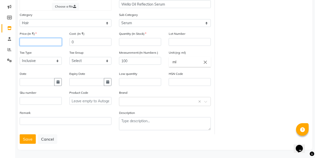
click at [49, 43] on input "number" at bounding box center [41, 42] width 42 height 8
type input "1400"
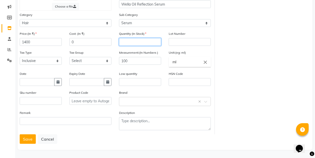
click at [137, 45] on input "number" at bounding box center [140, 42] width 42 height 8
type input "1"
click at [27, 142] on button "Save" at bounding box center [28, 140] width 16 height 10
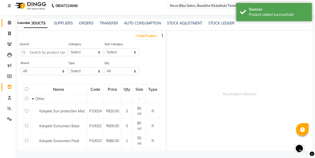
scroll to position [3, 0]
click at [9, 21] on icon at bounding box center [9, 23] width 3 height 4
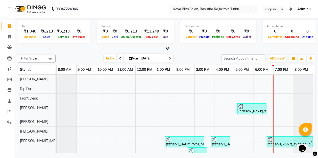
drag, startPoint x: 30, startPoint y: 26, endPoint x: 34, endPoint y: 40, distance: 14.3
click at [31, 31] on div "Total ₹1,040 Expenses ₹6,213 Sales ₹6,213 Services ₹0 Products" at bounding box center [54, 31] width 73 height 23
click at [82, 54] on div "Filter Stylist Select All [PERSON_NAME] [PERSON_NAME] [PERSON_NAME] Dip [PERSON…" at bounding box center [167, 102] width 298 height 101
click at [8, 123] on icon at bounding box center [9, 123] width 5 height 4
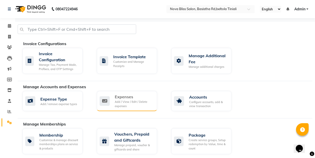
click at [129, 95] on div "Expenses" at bounding box center [134, 97] width 38 height 6
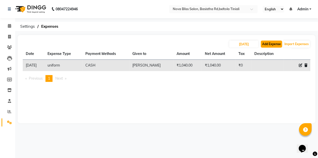
click at [275, 42] on button "Add Expense" at bounding box center [271, 44] width 21 height 7
select select "1"
select select "5200"
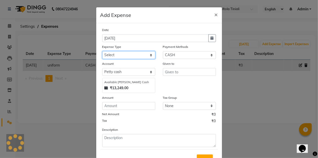
click at [111, 54] on select "Select AC repeair Advance Salary BEAUY ZONE biolume product cash return to clie…" at bounding box center [128, 55] width 53 height 8
select select "14186"
click at [102, 51] on select "Select AC repeair Advance Salary BEAUY ZONE biolume product cash return to clie…" at bounding box center [128, 55] width 53 height 8
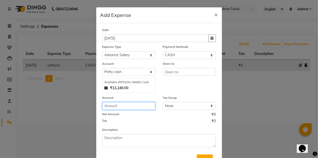
click at [114, 106] on input "number" at bounding box center [128, 106] width 53 height 8
type input "2000"
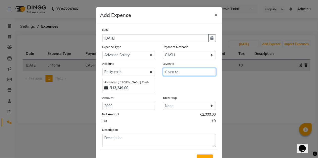
click at [177, 71] on input "text" at bounding box center [189, 72] width 53 height 8
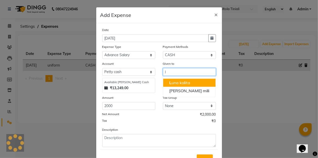
click at [179, 83] on ngb-highlight "L una ka l ita" at bounding box center [179, 82] width 21 height 5
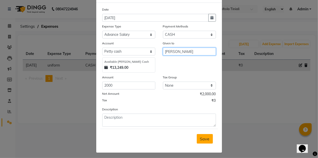
scroll to position [22, 0]
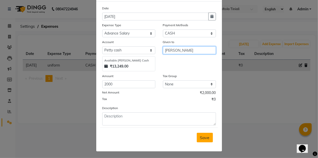
type input "[PERSON_NAME]"
click at [204, 136] on span "Save" at bounding box center [205, 137] width 10 height 5
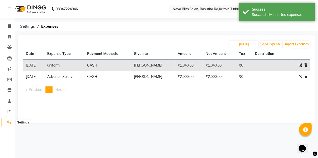
click at [8, 123] on icon at bounding box center [9, 123] width 5 height 4
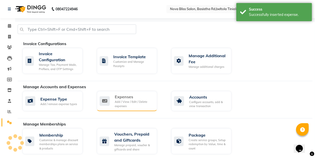
click at [119, 100] on div "Add / View / Edit / Delete expenses" at bounding box center [134, 104] width 38 height 8
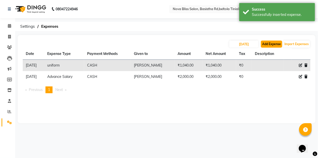
click at [268, 45] on button "Add Expense" at bounding box center [271, 44] width 21 height 7
select select "1"
select select "5200"
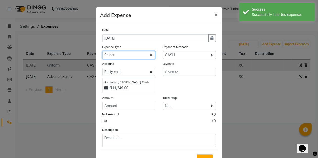
click at [109, 51] on select "Select AC repeair Advance Salary BEAUY ZONE biolume product cash return to clie…" at bounding box center [128, 55] width 53 height 8
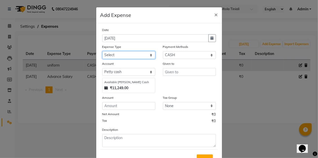
select select "14203"
click at [102, 51] on select "Select AC repeair Advance Salary BEAUY ZONE biolume product cash return to clie…" at bounding box center [128, 55] width 53 height 8
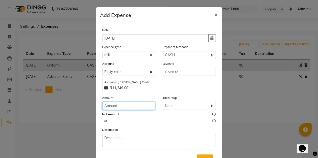
click at [119, 107] on input "number" at bounding box center [128, 106] width 53 height 8
type input "60"
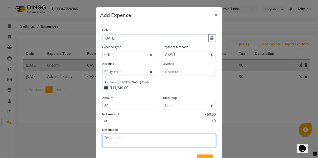
click at [110, 140] on textarea at bounding box center [159, 140] width 114 height 13
type textarea "milk,biscuit"
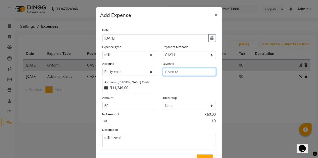
click at [181, 72] on input "text" at bounding box center [189, 72] width 53 height 8
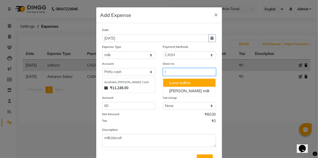
click at [193, 81] on button "L una ka l ita" at bounding box center [189, 83] width 52 height 8
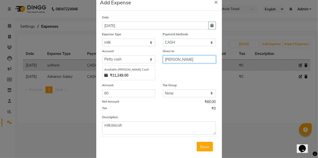
scroll to position [22, 0]
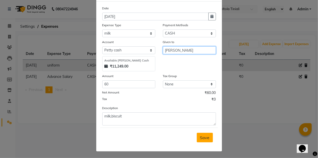
type input "[PERSON_NAME]"
click at [207, 138] on span "Save" at bounding box center [205, 137] width 10 height 5
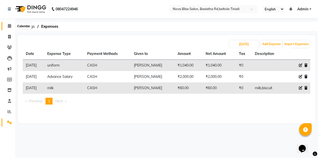
click at [9, 27] on icon at bounding box center [9, 26] width 3 height 4
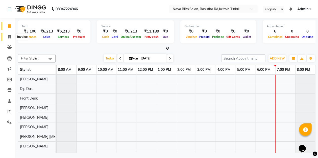
click at [10, 37] on icon at bounding box center [9, 37] width 3 height 4
select select "service"
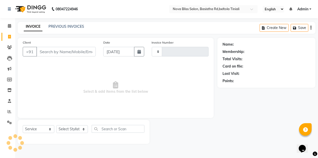
type input "0843"
select select "6211"
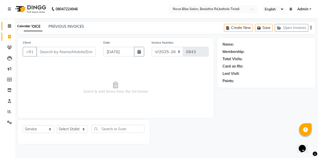
click at [10, 26] on icon at bounding box center [9, 26] width 3 height 4
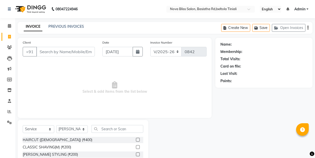
select select "6211"
select select "service"
drag, startPoint x: 0, startPoint y: 0, endPoint x: 69, endPoint y: 129, distance: 145.9
click at [69, 129] on select "Select Stylist [PERSON_NAME] [PERSON_NAME] [PERSON_NAME] Dip [PERSON_NAME] jara…" at bounding box center [72, 129] width 32 height 8
select select "89432"
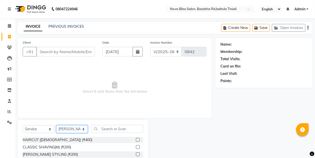
click at [56, 125] on select "Select Stylist [PERSON_NAME] [PERSON_NAME] [PERSON_NAME] Dip [PERSON_NAME] jara…" at bounding box center [72, 129] width 32 height 8
click at [136, 140] on label at bounding box center [138, 140] width 4 height 4
click at [136, 140] on input "checkbox" at bounding box center [137, 140] width 3 height 3
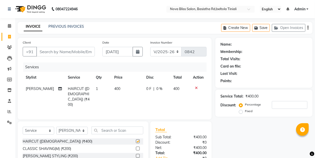
checkbox input "false"
click at [112, 72] on th "Price" at bounding box center [128, 77] width 32 height 11
click at [10, 25] on icon at bounding box center [9, 26] width 3 height 4
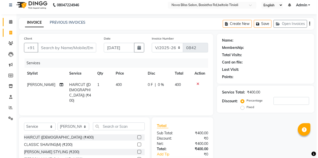
scroll to position [17, 0]
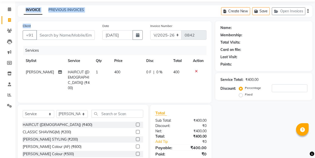
click at [0, 54] on html "08047224946 Select Location × Nova Bliss Salon, Basistha Rd,beltola Tiniali Eng…" at bounding box center [157, 62] width 315 height 158
click at [150, 70] on div "0 F | 0 %" at bounding box center [157, 72] width 21 height 5
select select "89432"
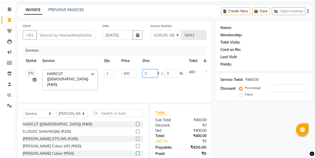
click at [144, 71] on input "0" at bounding box center [150, 74] width 15 height 8
click at [148, 72] on input "110" at bounding box center [150, 74] width 15 height 8
click at [148, 73] on input "10" at bounding box center [150, 74] width 15 height 8
type input "0"
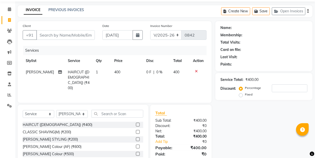
click at [137, 82] on td "400" at bounding box center [128, 80] width 32 height 27
select select "89432"
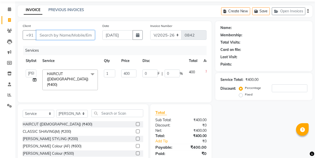
click at [72, 34] on input "Client" at bounding box center [65, 35] width 59 height 10
type input "6"
type input "0"
type input "6001659515"
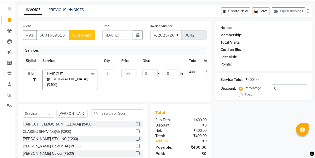
click at [84, 33] on span "Add Client" at bounding box center [82, 35] width 20 height 5
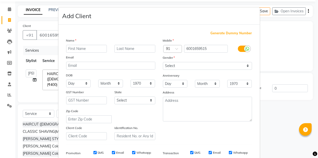
click at [88, 46] on input "text" at bounding box center [86, 49] width 41 height 8
click at [75, 48] on input "Mausumi" at bounding box center [86, 49] width 41 height 8
type input "Maushumi"
click at [121, 47] on input "text" at bounding box center [134, 49] width 41 height 8
type input "Goswami"
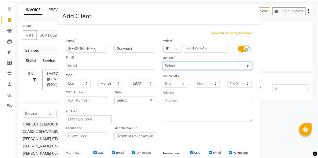
click at [185, 66] on select "Select Male Female Other Prefer Not To Say" at bounding box center [207, 66] width 89 height 8
select select "male"
click at [163, 62] on select "Select Male Female Other Prefer Not To Say" at bounding box center [207, 66] width 89 height 8
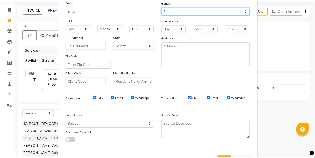
scroll to position [74, 0]
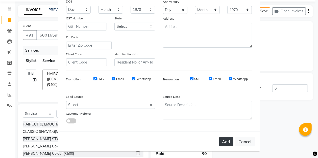
click at [226, 142] on button "Add" at bounding box center [226, 141] width 14 height 9
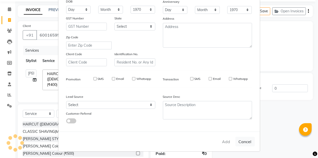
select select
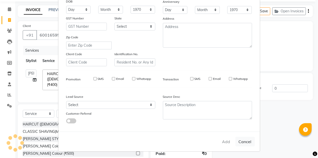
select select
checkbox input "false"
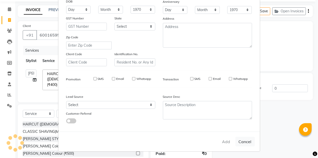
checkbox input "false"
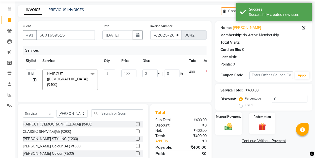
click at [220, 118] on label "Manual Payment" at bounding box center [228, 116] width 25 height 5
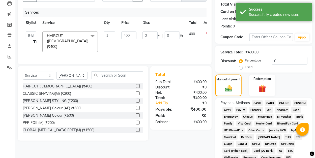
scroll to position [67, 0]
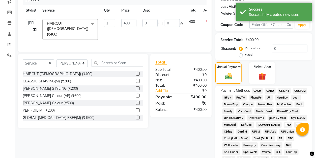
click at [229, 97] on span "GPay" at bounding box center [228, 98] width 10 height 6
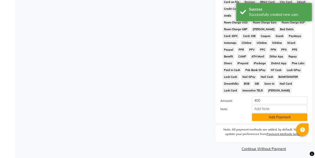
scroll to position [242, 0]
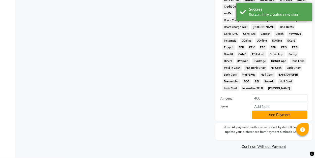
click at [265, 115] on button "Add Payment" at bounding box center [280, 115] width 56 height 8
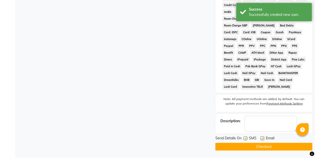
click at [275, 149] on button "Checkout" at bounding box center [264, 147] width 97 height 8
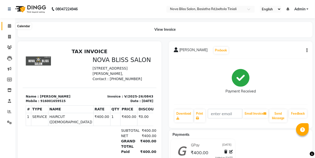
click at [10, 26] on icon at bounding box center [9, 26] width 3 height 4
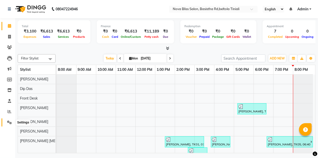
click at [9, 123] on icon at bounding box center [9, 123] width 5 height 4
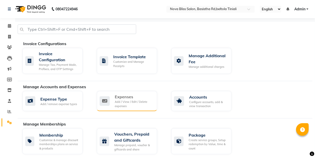
click at [130, 99] on div "Expenses" at bounding box center [134, 97] width 38 height 6
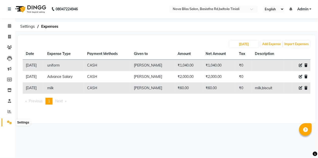
click at [9, 121] on icon at bounding box center [9, 123] width 5 height 4
